Goal: Task Accomplishment & Management: Use online tool/utility

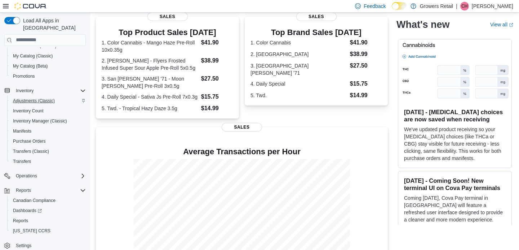
scroll to position [176, 0]
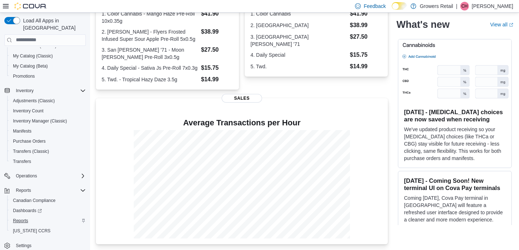
click at [26, 218] on span "Reports" at bounding box center [20, 221] width 15 height 6
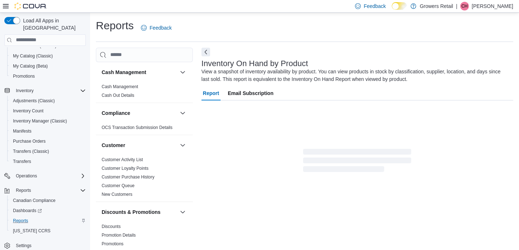
scroll to position [24, 0]
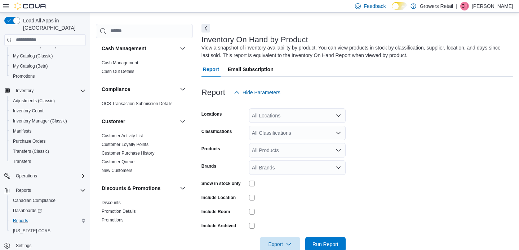
click at [290, 123] on form "Locations All Locations Classifications All Classifications Products All Produc…" at bounding box center [358, 176] width 312 height 152
click at [289, 116] on div "All Locations" at bounding box center [297, 115] width 97 height 14
type input "***"
click at [297, 126] on span "[STREET_ADDRESS]" at bounding box center [290, 127] width 50 height 7
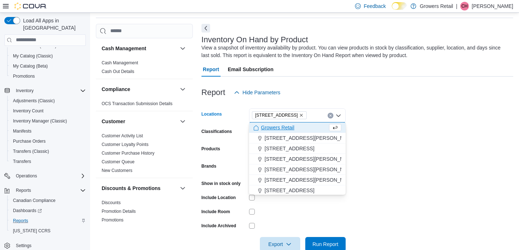
click at [361, 137] on form "Locations [STREET_ADDRESS] Selected. [STREET_ADDRESS]. Press Backspace to delet…" at bounding box center [358, 176] width 312 height 152
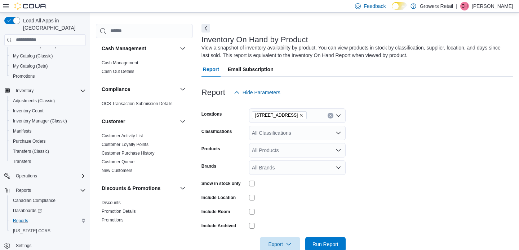
click at [292, 137] on div "All Classifications" at bounding box center [297, 133] width 97 height 14
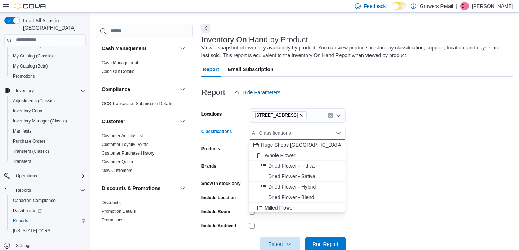
click at [284, 155] on span "Whole Flower" at bounding box center [280, 155] width 31 height 7
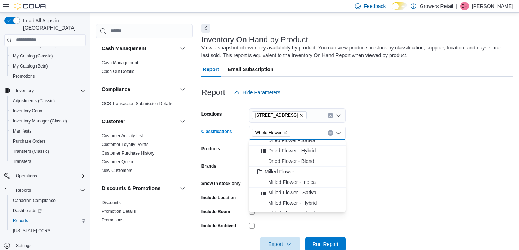
click at [278, 171] on span "Milled Flower" at bounding box center [280, 171] width 30 height 7
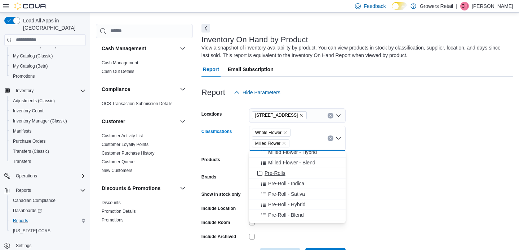
click at [275, 173] on span "Pre-Rolls" at bounding box center [275, 172] width 21 height 7
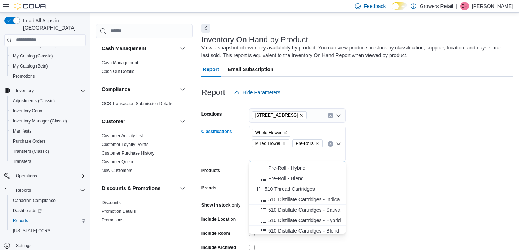
scroll to position [115, 0]
click at [273, 187] on span "510 Thread Cartridges" at bounding box center [290, 187] width 51 height 7
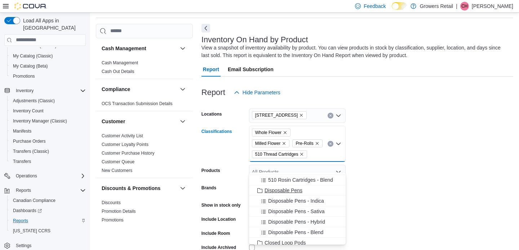
click at [273, 189] on span "Disposable Pens" at bounding box center [284, 190] width 38 height 7
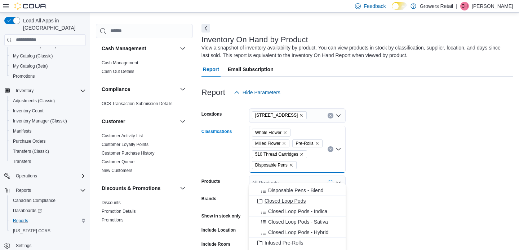
click at [271, 200] on span "Closed Loop Pods" at bounding box center [285, 200] width 41 height 7
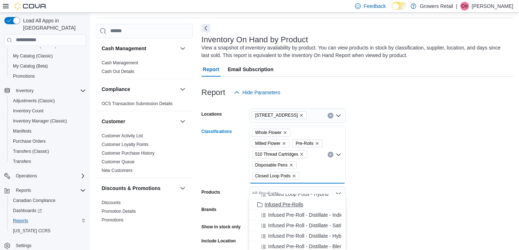
click at [270, 207] on span "Infused Pre-Rolls" at bounding box center [284, 204] width 39 height 7
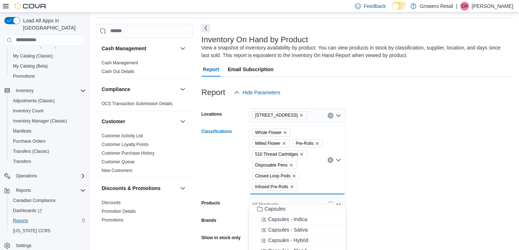
scroll to position [700, 0]
click at [269, 212] on span "Capsules" at bounding box center [275, 210] width 21 height 7
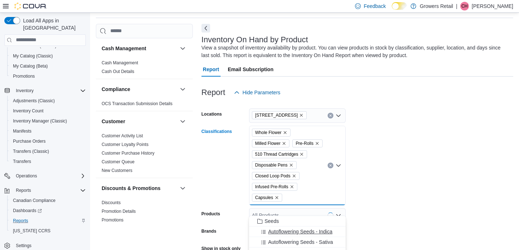
scroll to position [742, 0]
click at [272, 223] on span "Seeds" at bounding box center [272, 221] width 14 height 7
click at [284, 224] on span "Distillates" at bounding box center [276, 221] width 22 height 7
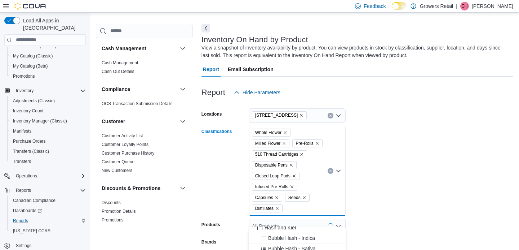
click at [283, 230] on span "Hash and Kief" at bounding box center [281, 227] width 32 height 7
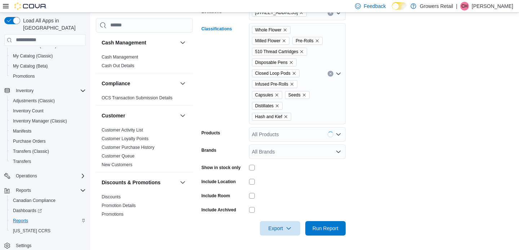
scroll to position [137, 0]
click at [315, 107] on div "Whole Flower Milled Flower Pre-Rolls 510 Thread Cartridges Disposable Pens Clos…" at bounding box center [297, 73] width 97 height 101
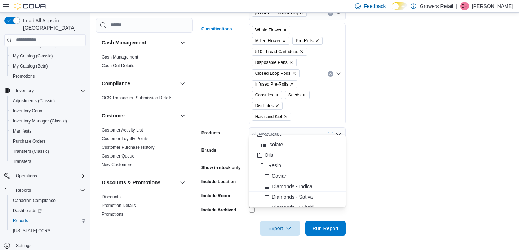
scroll to position [1001, 0]
click at [280, 140] on span "Isolates" at bounding box center [273, 143] width 17 height 7
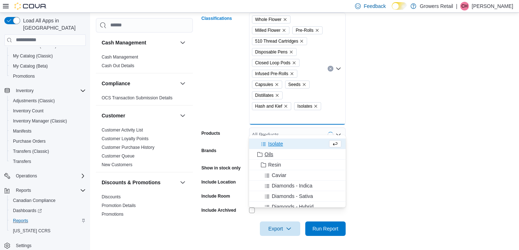
click at [272, 153] on span "Oils" at bounding box center [269, 153] width 9 height 7
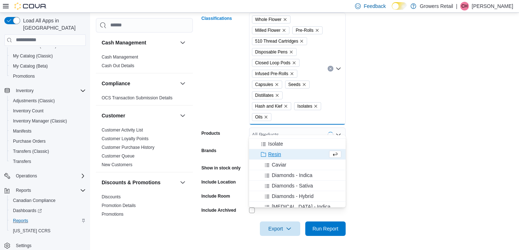
click at [273, 156] on span "Resin" at bounding box center [274, 153] width 13 height 7
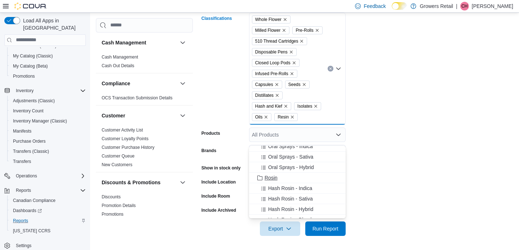
click at [273, 178] on span "Rosin" at bounding box center [271, 177] width 13 height 7
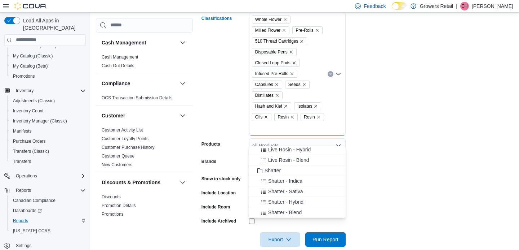
scroll to position [1300, 0]
click at [272, 159] on span "Shatter" at bounding box center [273, 158] width 16 height 7
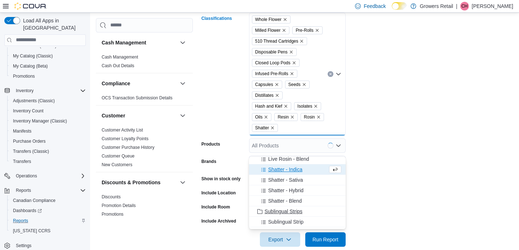
click at [282, 213] on span "Sublingual Strips" at bounding box center [284, 210] width 38 height 7
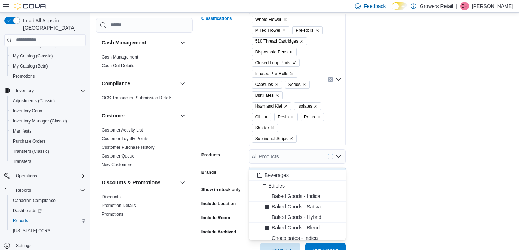
scroll to position [1358, 0]
click at [281, 175] on span "Beverages" at bounding box center [277, 174] width 24 height 7
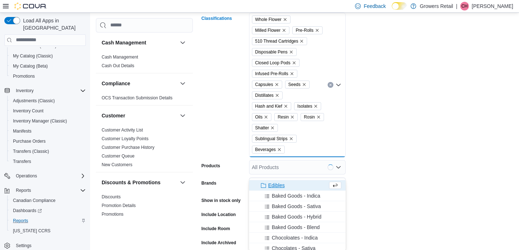
click at [274, 185] on span "Edibles" at bounding box center [276, 184] width 17 height 7
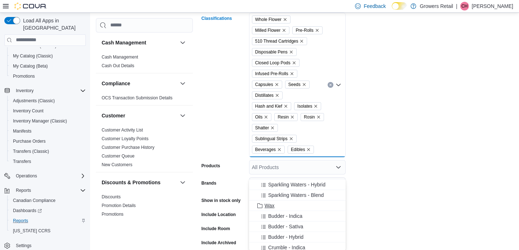
click at [266, 208] on span "Wax" at bounding box center [270, 205] width 10 height 7
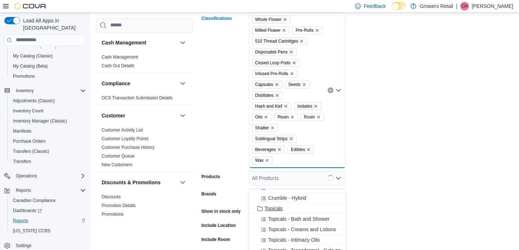
click at [266, 207] on span "Topicals" at bounding box center [274, 208] width 18 height 7
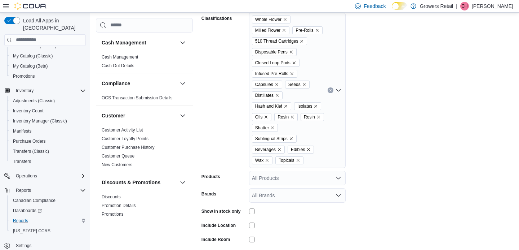
click at [390, 179] on form "Locations [STREET_ADDRESS] Classifications Whole Flower Milled Flower Pre-Rolls…" at bounding box center [358, 133] width 312 height 292
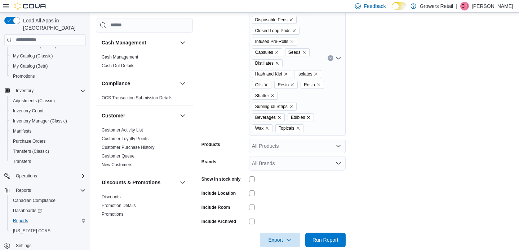
click at [312, 184] on div at bounding box center [297, 178] width 97 height 11
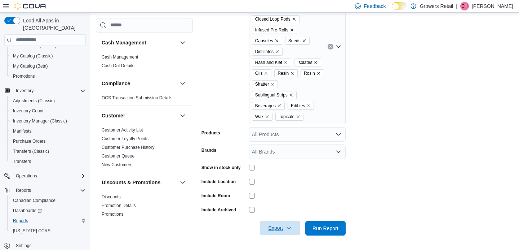
scroll to position [202, 0]
click at [282, 228] on span "Export" at bounding box center [280, 227] width 32 height 14
click at [292, 199] on button "Export to Excel" at bounding box center [281, 206] width 41 height 14
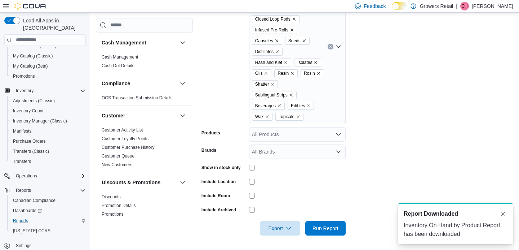
scroll to position [0, 0]
